Goal: Task Accomplishment & Management: Use online tool/utility

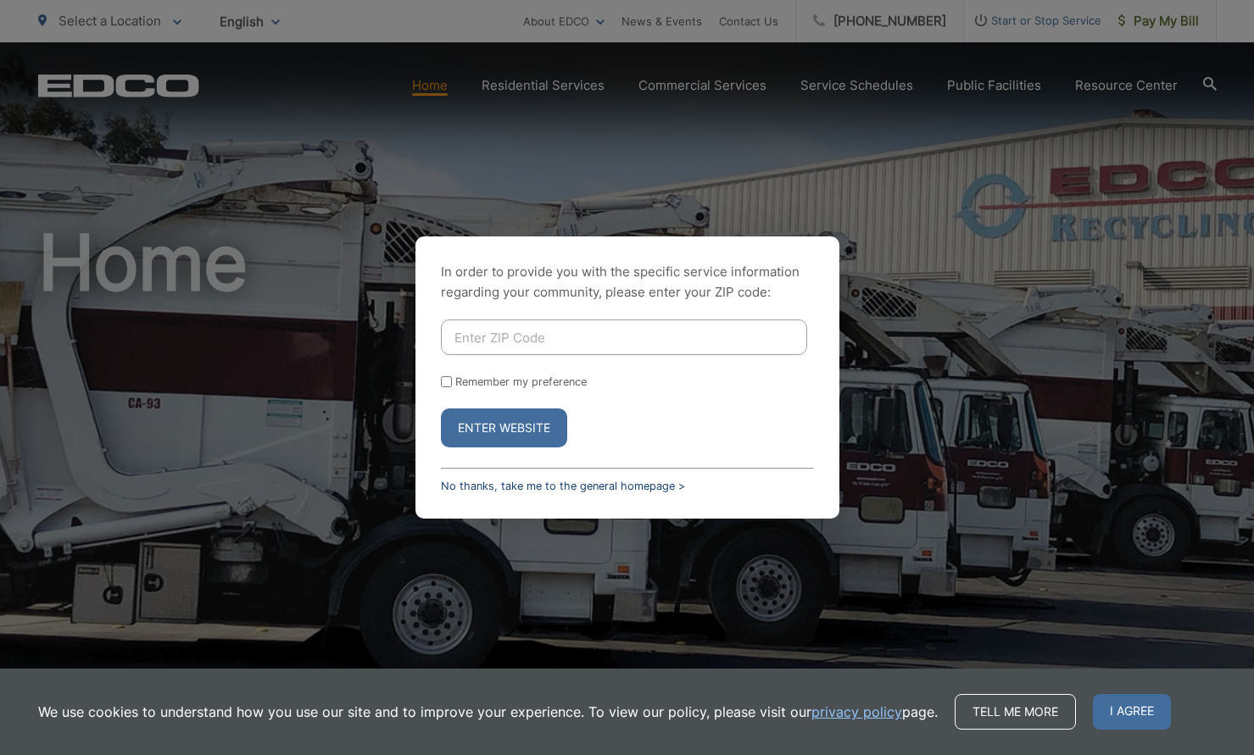
click at [471, 485] on link "No thanks, take me to the general homepage >" at bounding box center [563, 486] width 244 height 13
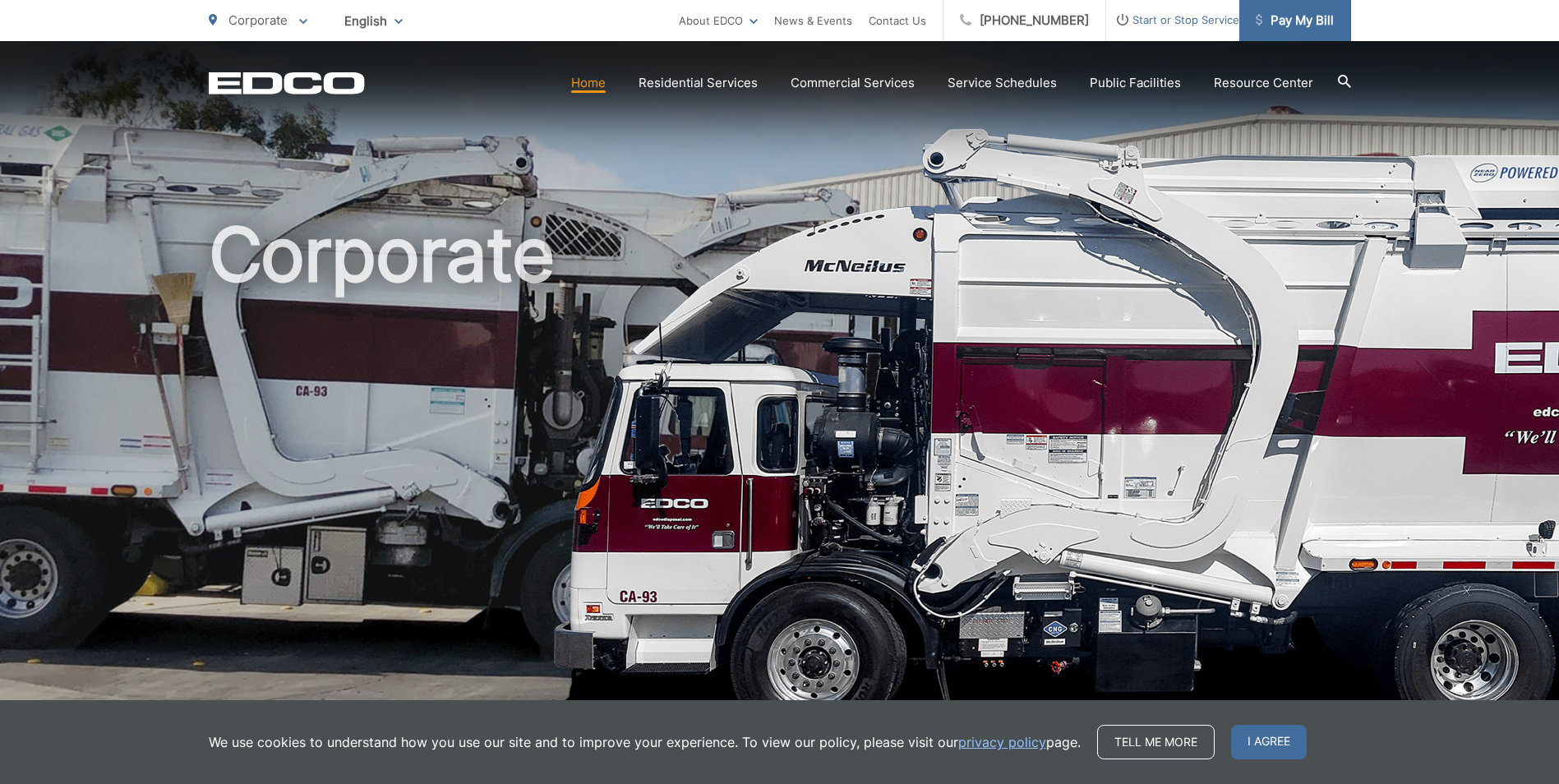
drag, startPoint x: 1298, startPoint y: 20, endPoint x: 1253, endPoint y: 14, distance: 45.4
click at [1202, 20] on span "Pay My Bill" at bounding box center [1294, 20] width 79 height 19
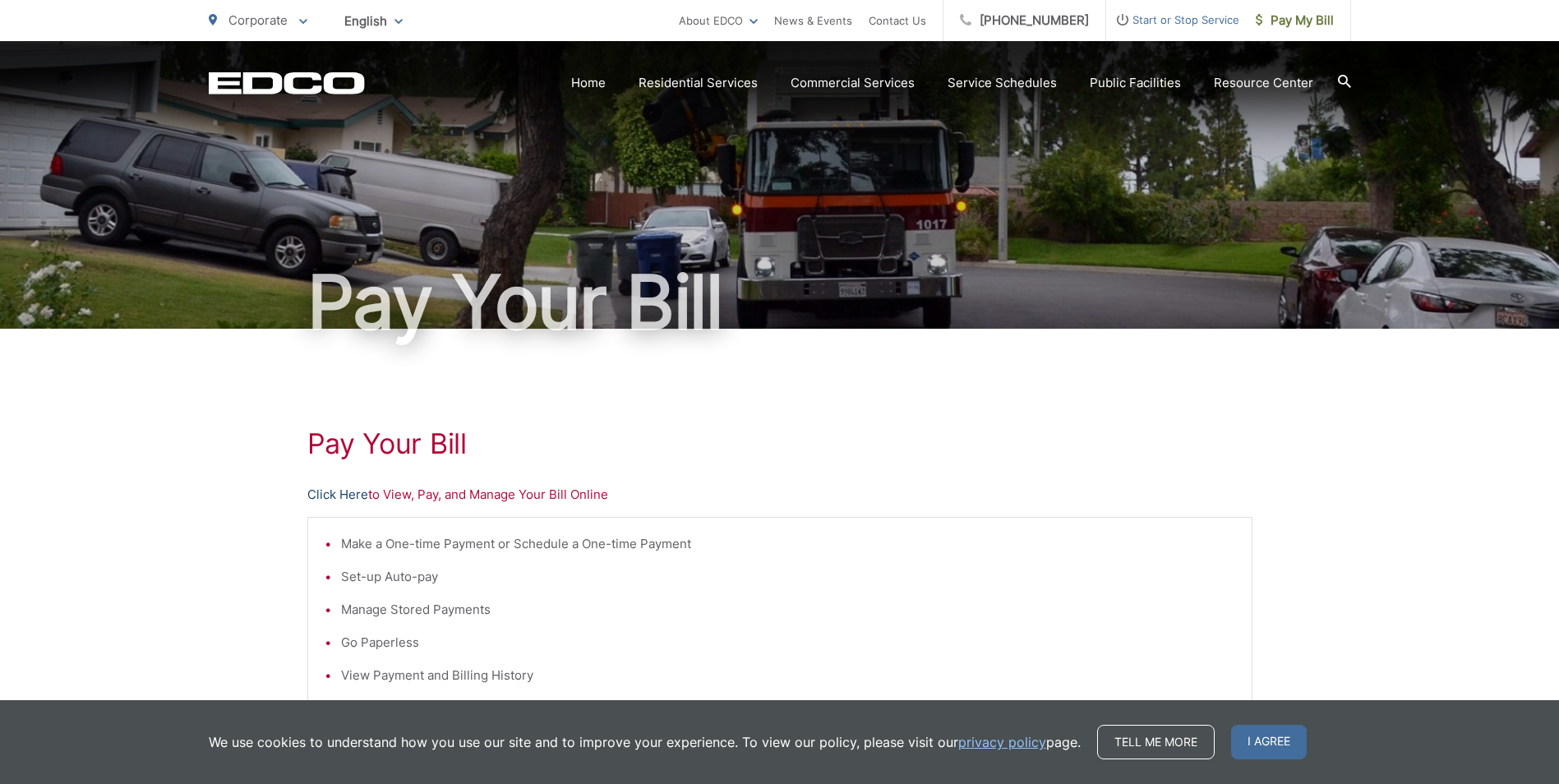
click at [319, 494] on link "Click Here" at bounding box center [337, 494] width 61 height 19
